Goal: Information Seeking & Learning: Find specific page/section

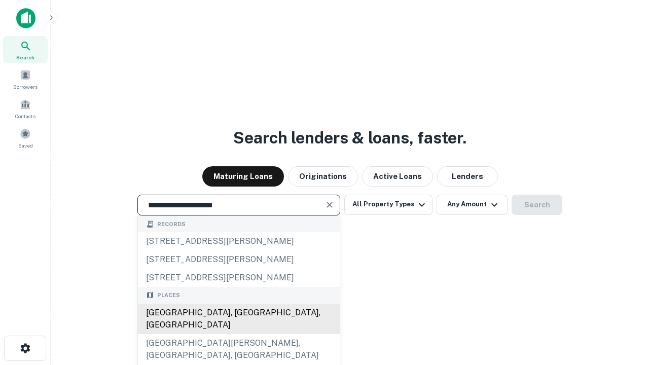
click at [238, 334] on div "[GEOGRAPHIC_DATA], [GEOGRAPHIC_DATA], [GEOGRAPHIC_DATA]" at bounding box center [239, 319] width 202 height 30
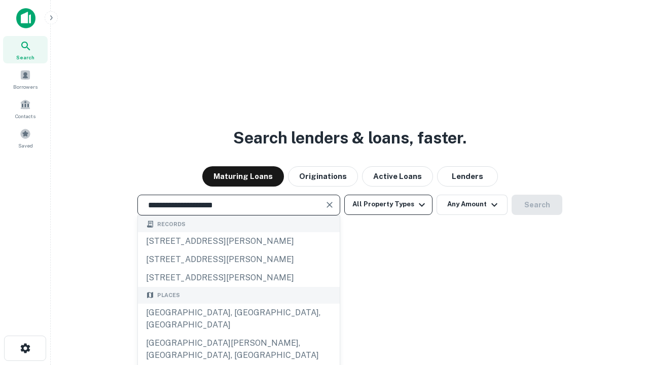
click at [388, 204] on button "All Property Types" at bounding box center [388, 205] width 88 height 20
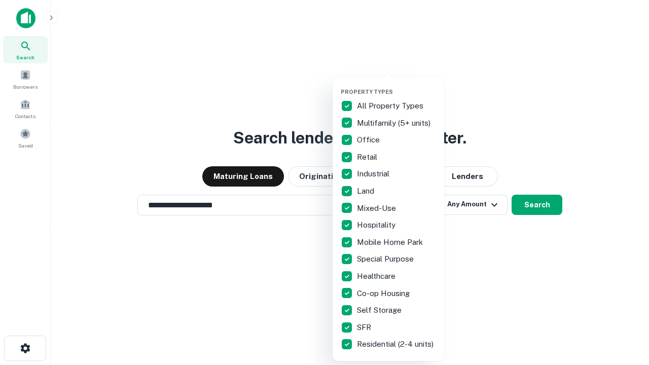
type input "**********"
click at [396, 85] on button "button" at bounding box center [397, 85] width 112 height 1
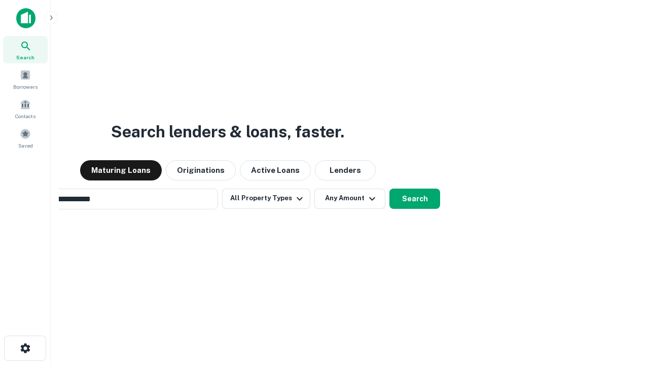
scroll to position [16, 0]
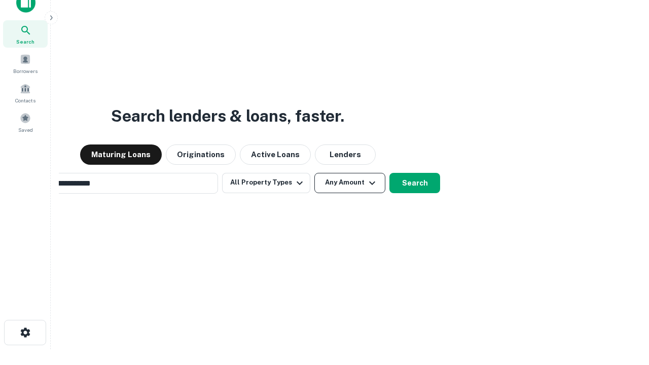
click at [314, 173] on button "Any Amount" at bounding box center [349, 183] width 71 height 20
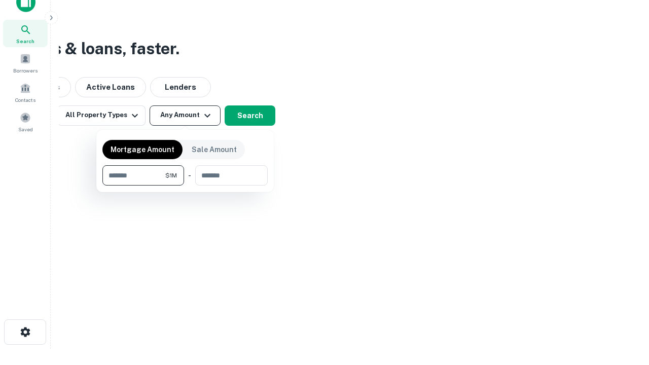
type input "*******"
click at [185, 186] on button "button" at bounding box center [184, 186] width 165 height 1
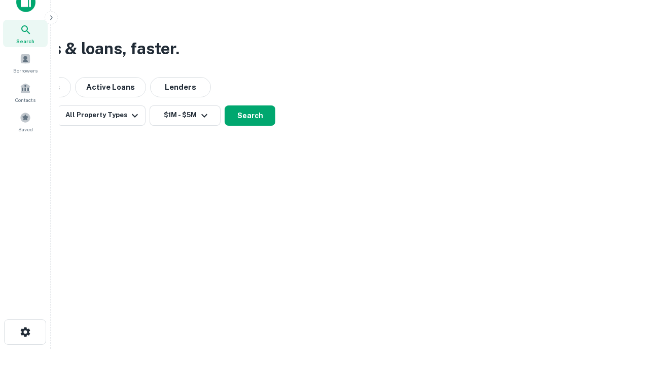
scroll to position [6, 187]
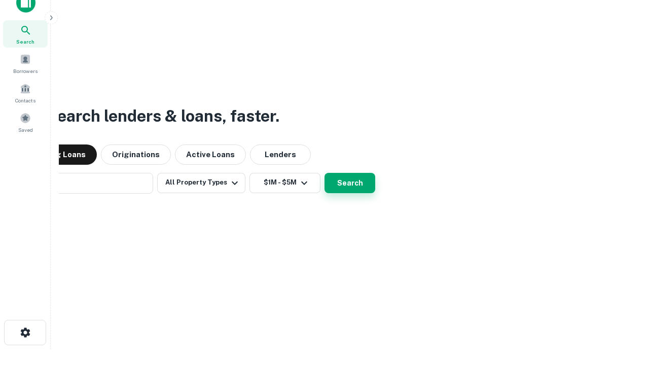
click at [324, 173] on button "Search" at bounding box center [349, 183] width 51 height 20
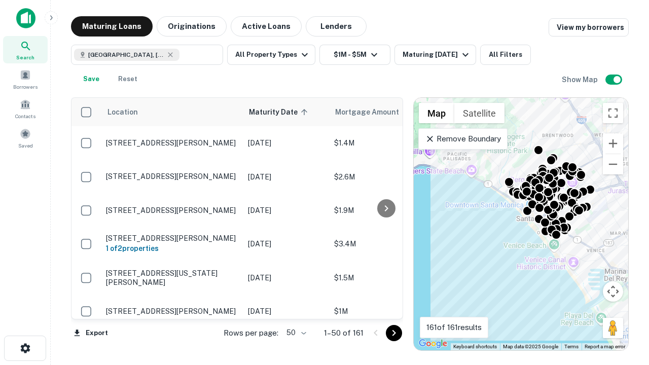
click at [295, 333] on body "Search Borrowers Contacts Saved Maturing Loans Originations Active Loans Lender…" at bounding box center [324, 182] width 649 height 365
click at [295, 307] on li "25" at bounding box center [294, 307] width 29 height 18
